Goal: Task Accomplishment & Management: Use online tool/utility

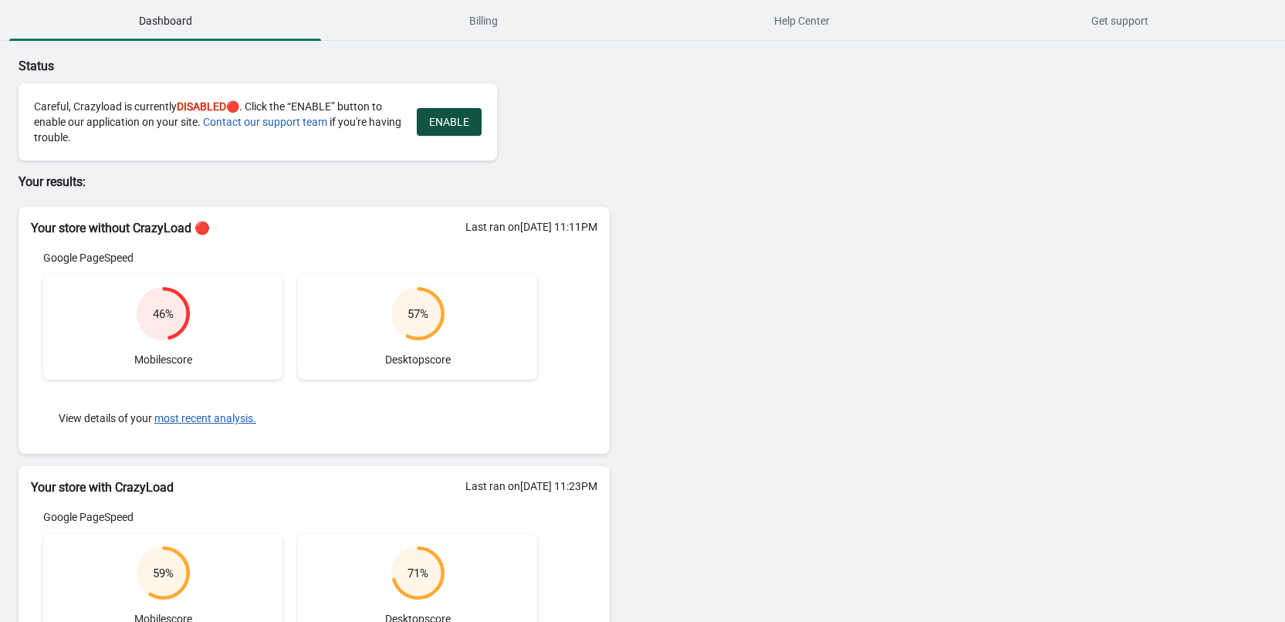
click at [459, 118] on span "ENABLE" at bounding box center [449, 122] width 40 height 12
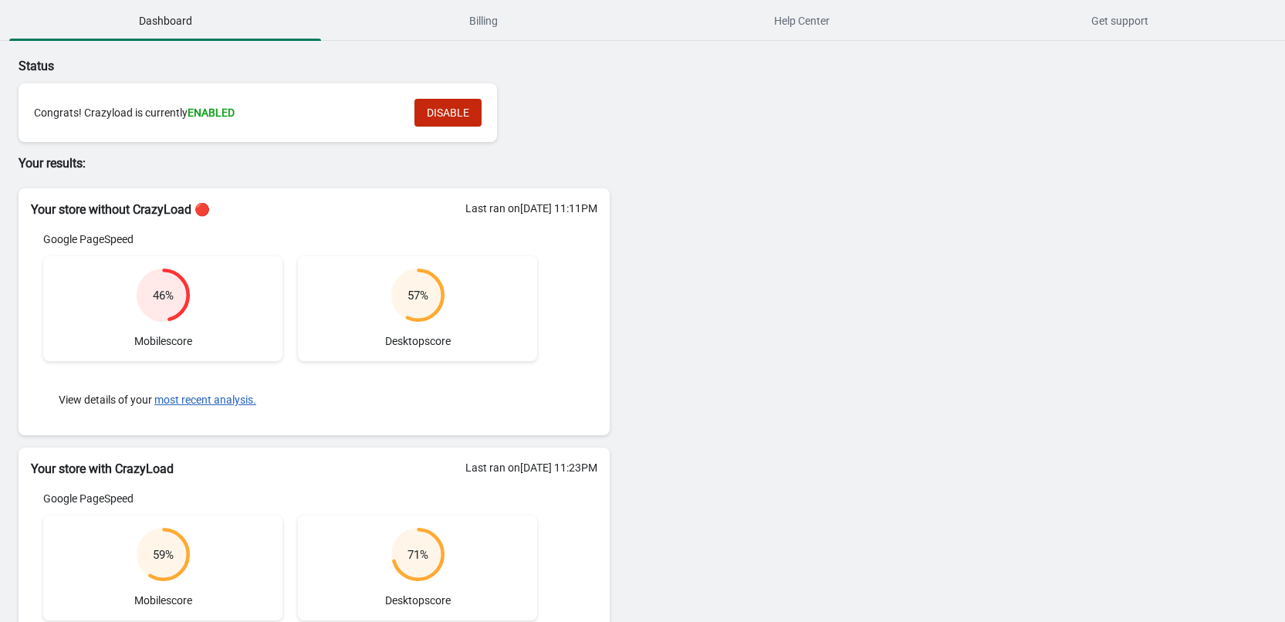
scroll to position [202, 0]
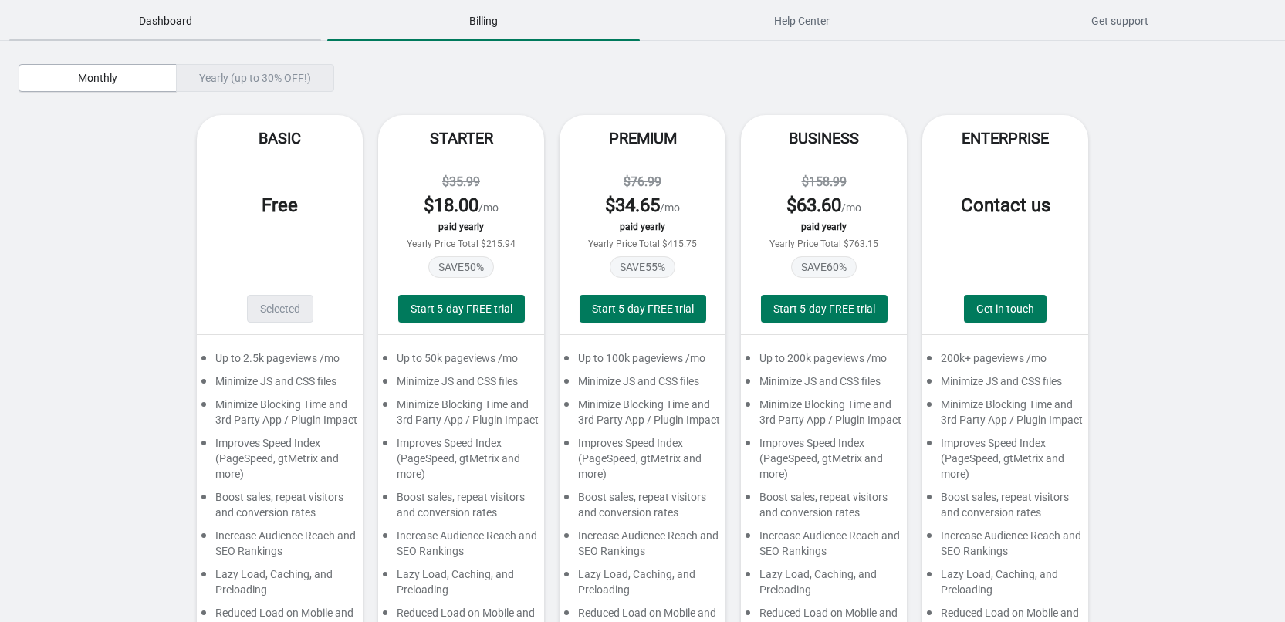
click at [188, 27] on span "Dashboard" at bounding box center [165, 21] width 312 height 28
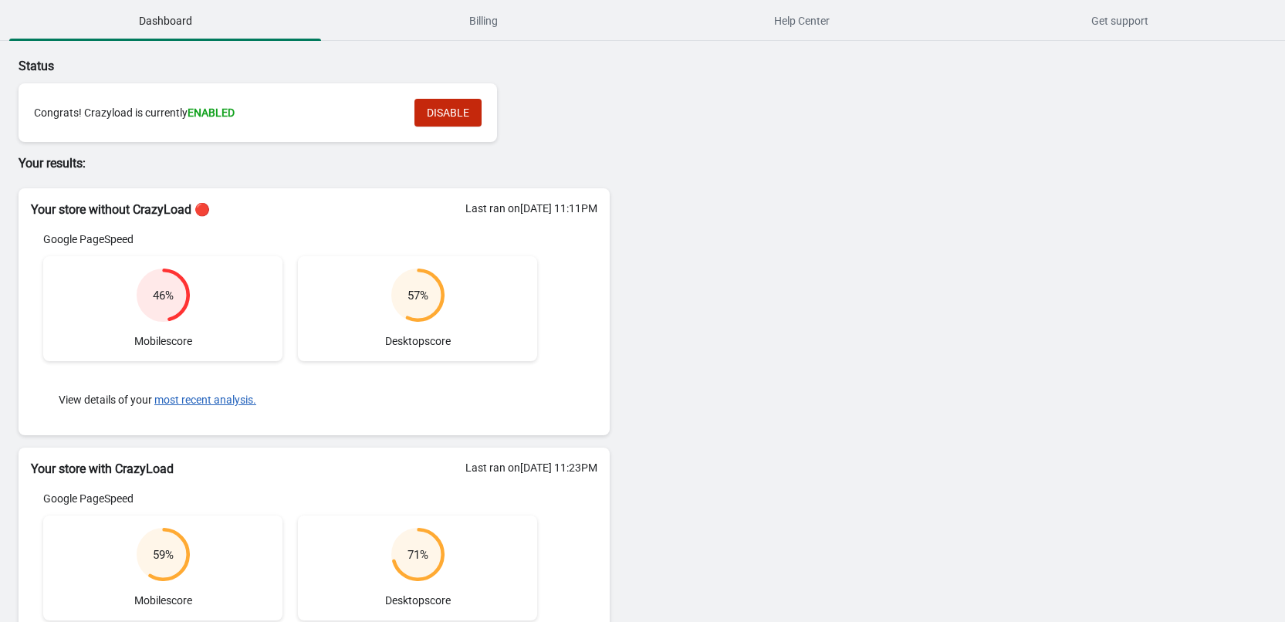
click at [157, 286] on circle at bounding box center [162, 294] width 49 height 49
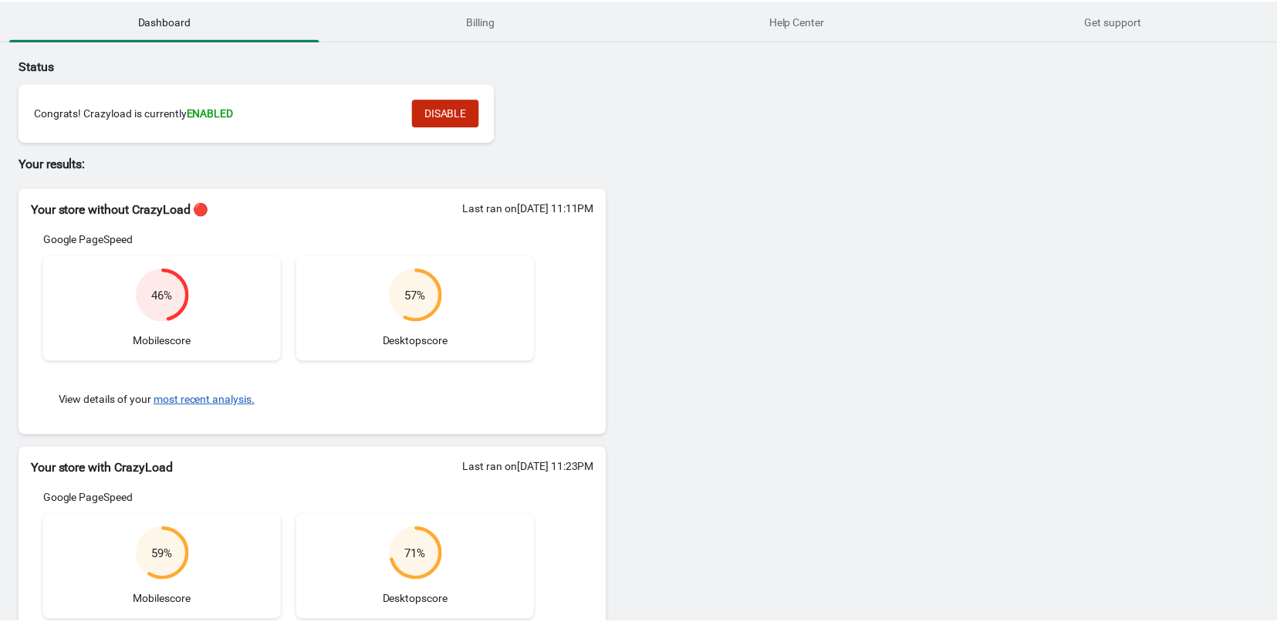
scroll to position [202, 0]
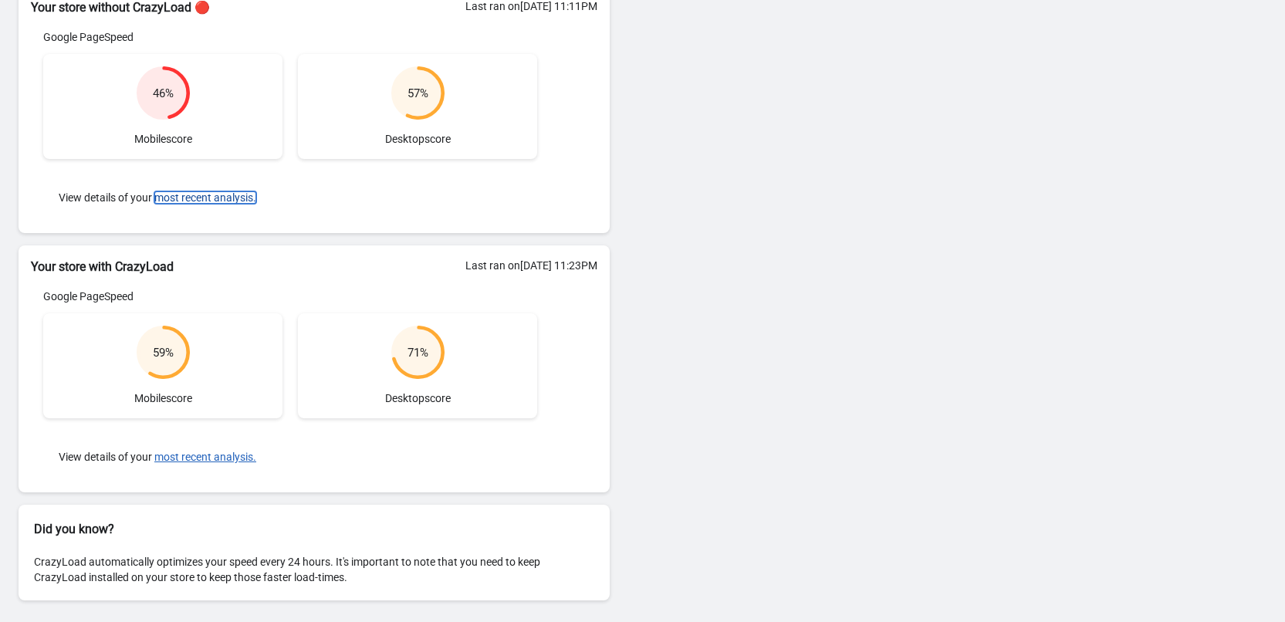
click at [177, 198] on button "most recent analysis." at bounding box center [205, 197] width 102 height 12
